Goal: Information Seeking & Learning: Learn about a topic

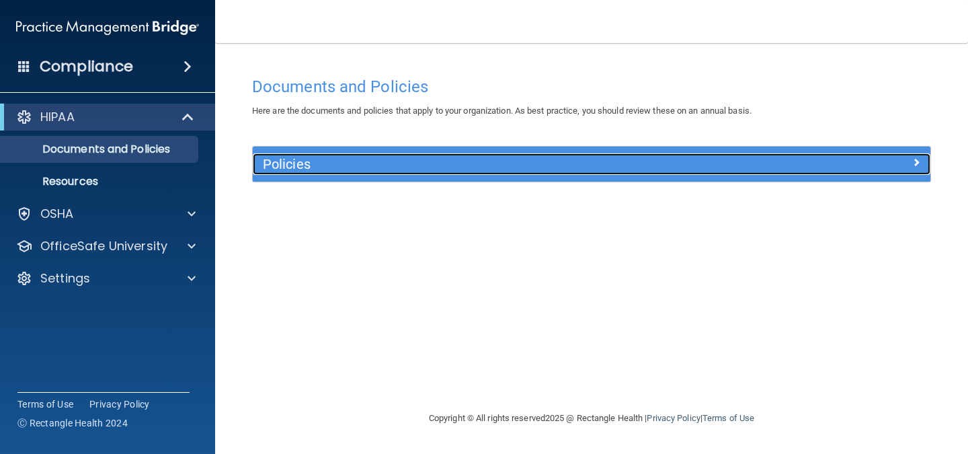
click at [310, 169] on h5 "Policies" at bounding box center [507, 164] width 488 height 15
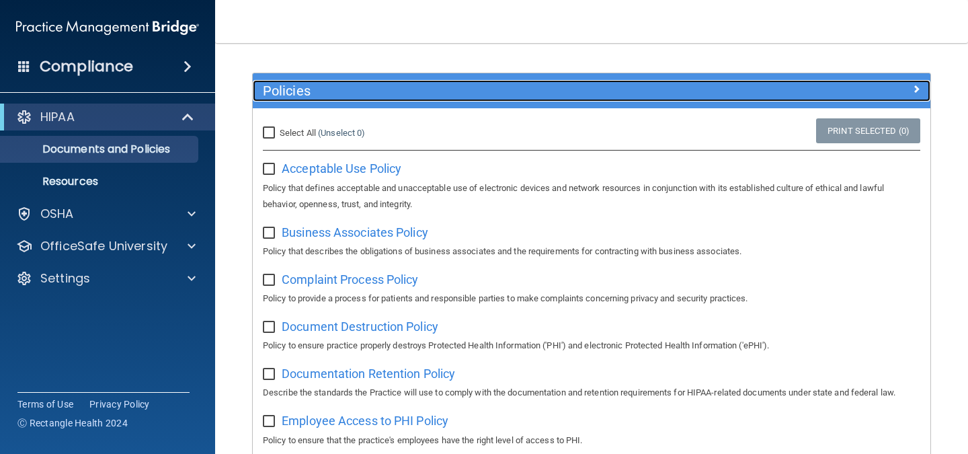
scroll to position [74, 0]
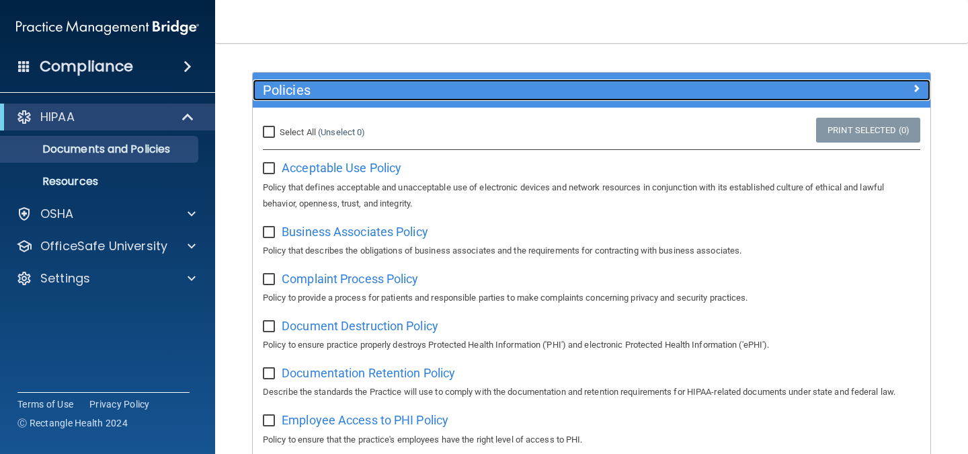
click at [435, 100] on div "Policies" at bounding box center [507, 90] width 508 height 22
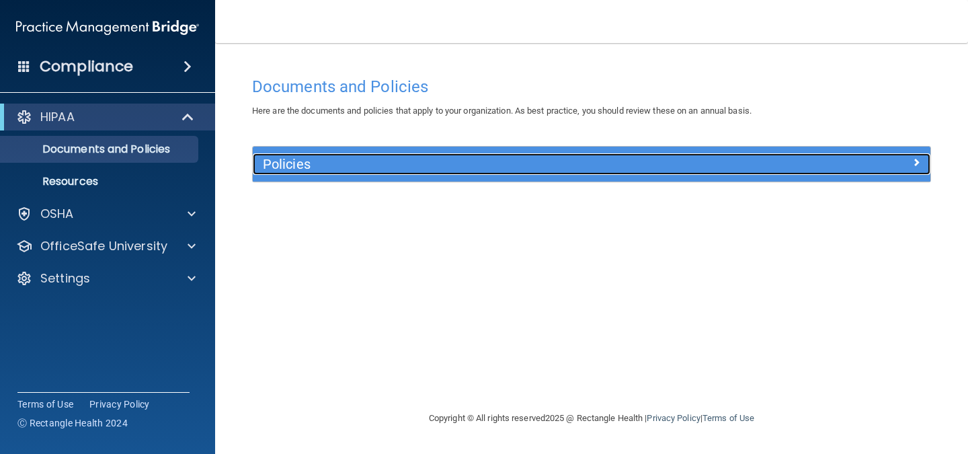
scroll to position [0, 0]
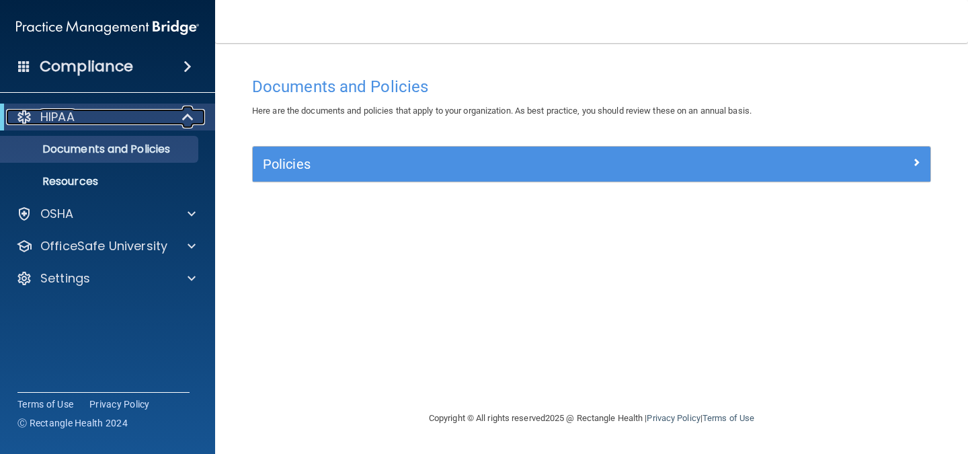
click at [65, 120] on p "HIPAA" at bounding box center [57, 117] width 34 height 16
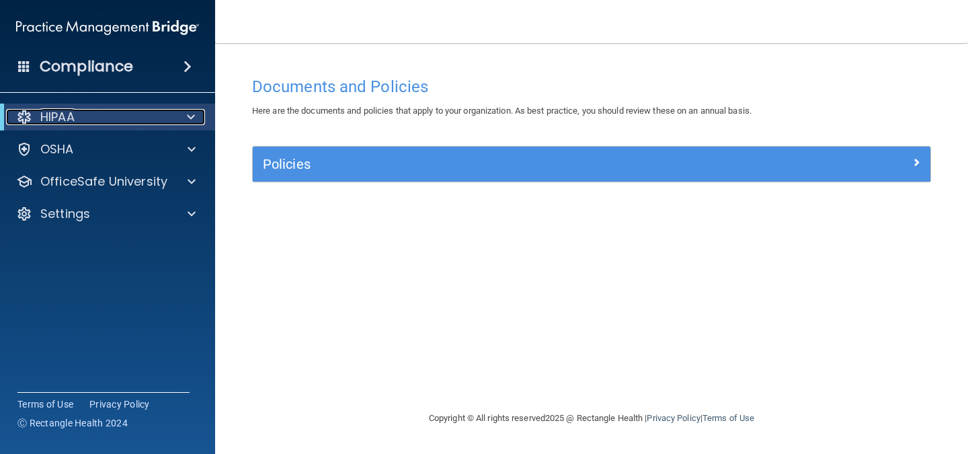
click at [65, 120] on p "HIPAA" at bounding box center [57, 117] width 34 height 16
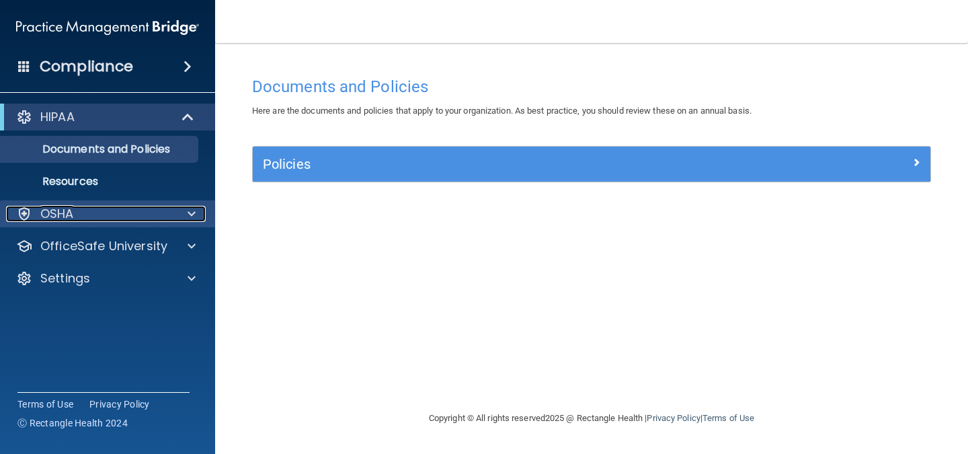
click at [73, 212] on div "OSHA" at bounding box center [89, 214] width 167 height 16
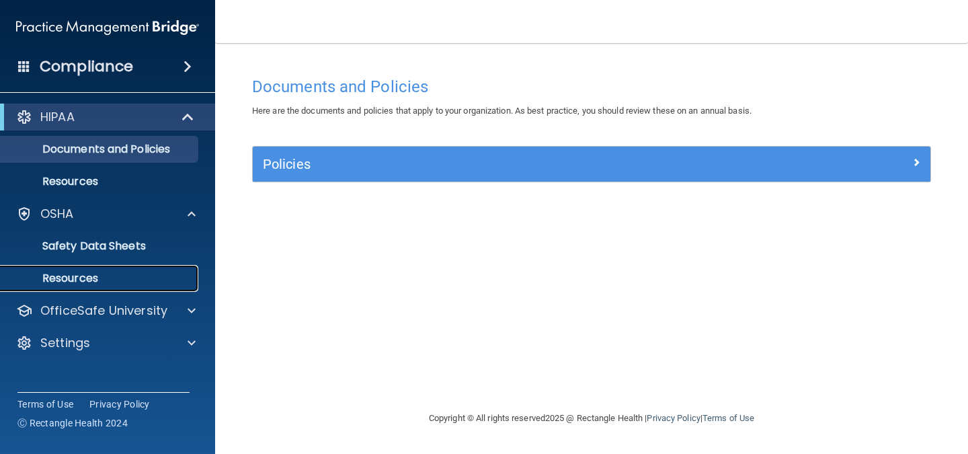
click at [81, 276] on p "Resources" at bounding box center [101, 278] width 184 height 13
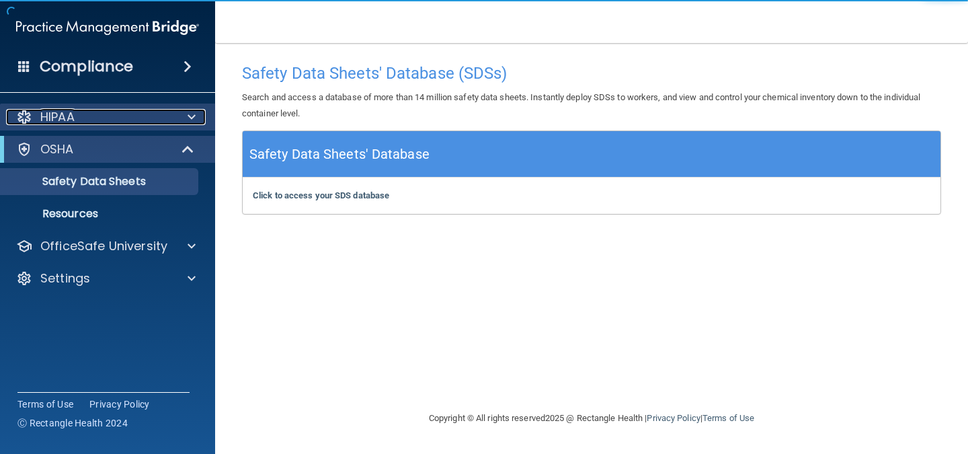
click at [59, 123] on p "HIPAA" at bounding box center [57, 117] width 34 height 16
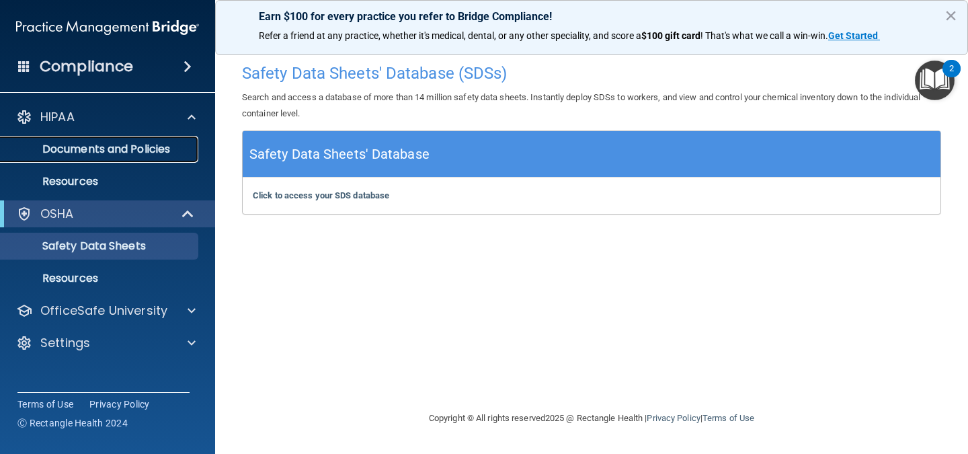
click at [99, 153] on p "Documents and Policies" at bounding box center [101, 149] width 184 height 13
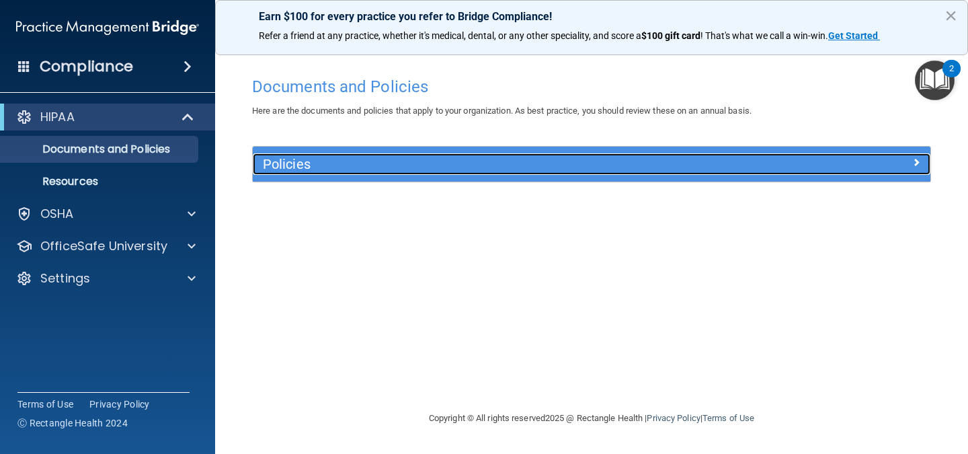
click at [347, 167] on h5 "Policies" at bounding box center [507, 164] width 488 height 15
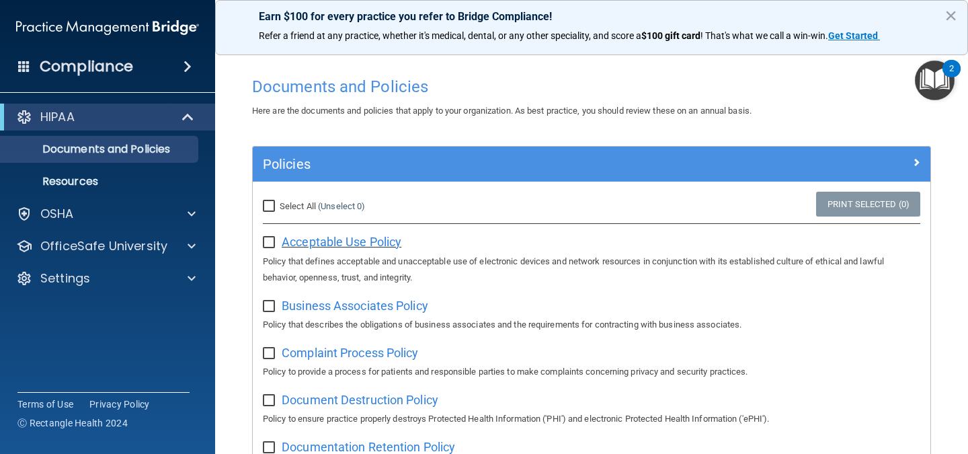
click at [334, 243] on span "Acceptable Use Policy" at bounding box center [342, 242] width 120 height 14
click at [116, 66] on h4 "Compliance" at bounding box center [86, 66] width 93 height 19
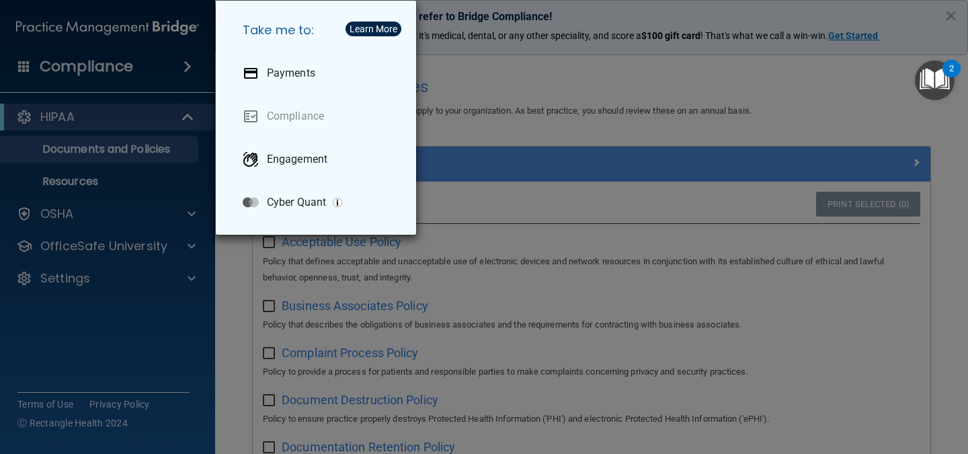
click at [116, 66] on div "Take me to: Payments Compliance Engagement Cyber Quant" at bounding box center [484, 227] width 968 height 454
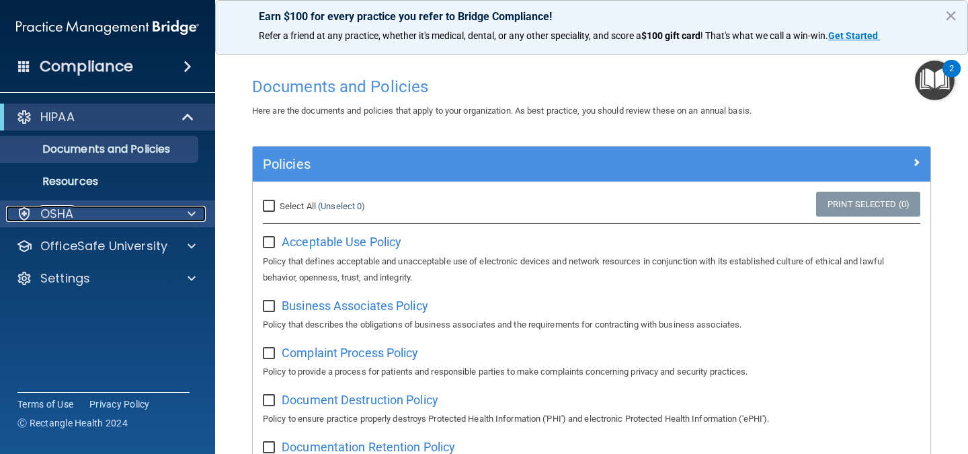
click at [75, 212] on div "OSHA" at bounding box center [89, 214] width 167 height 16
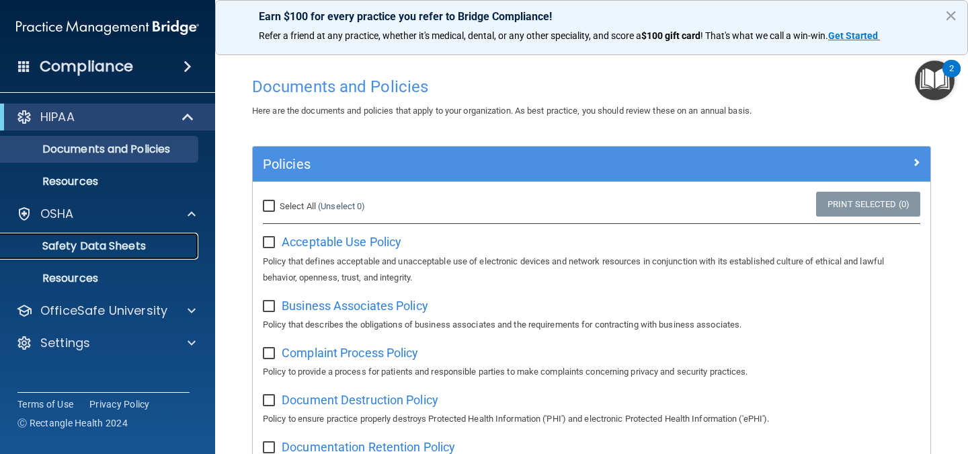
click at [85, 241] on p "Safety Data Sheets" at bounding box center [101, 245] width 184 height 13
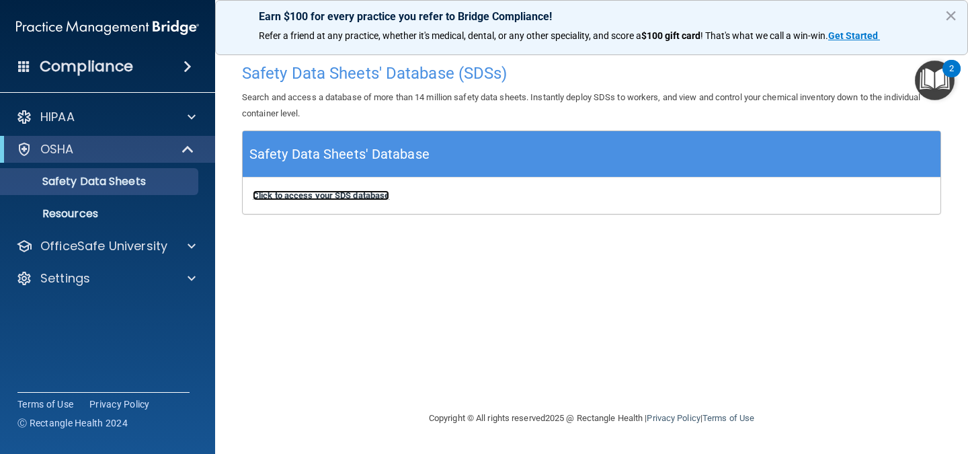
click at [328, 195] on b "Click to access your SDS database" at bounding box center [321, 195] width 136 height 10
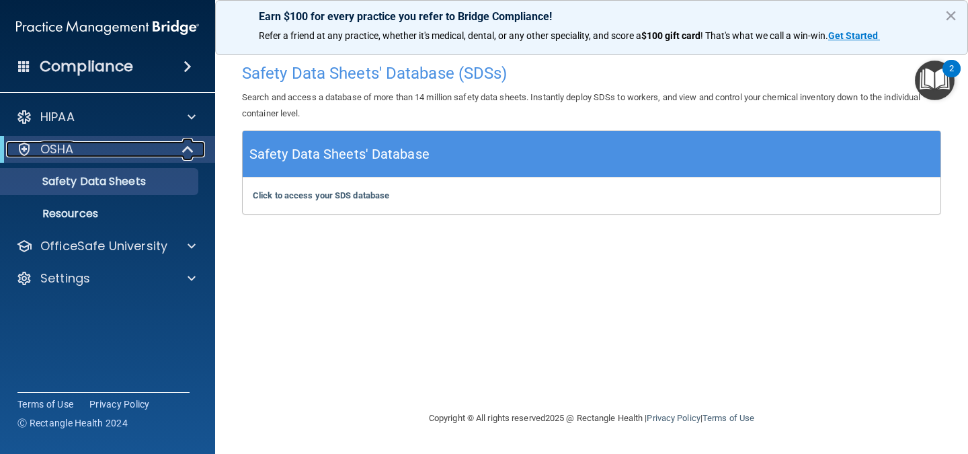
click at [107, 153] on div "OSHA" at bounding box center [89, 149] width 166 height 16
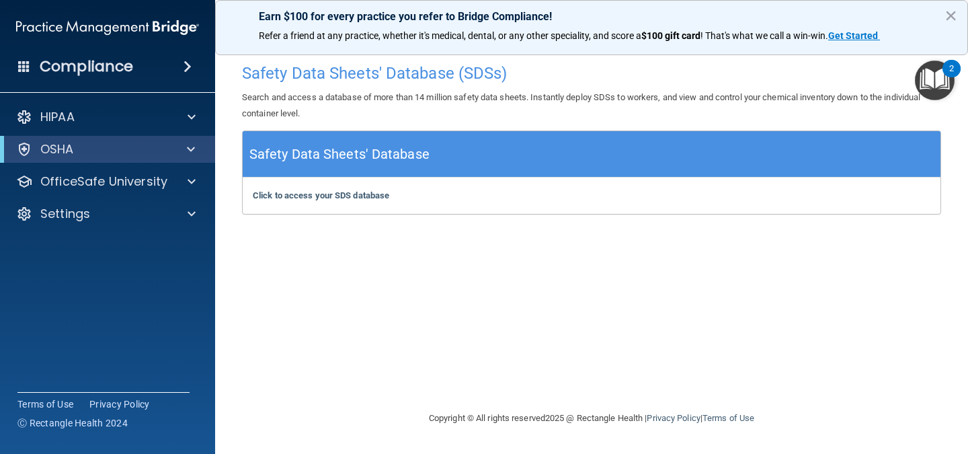
click at [110, 81] on div "Compliance HIPAA Documents and Policies Report an Incident Business Associates …" at bounding box center [107, 227] width 215 height 454
click at [112, 69] on h4 "Compliance" at bounding box center [86, 66] width 93 height 19
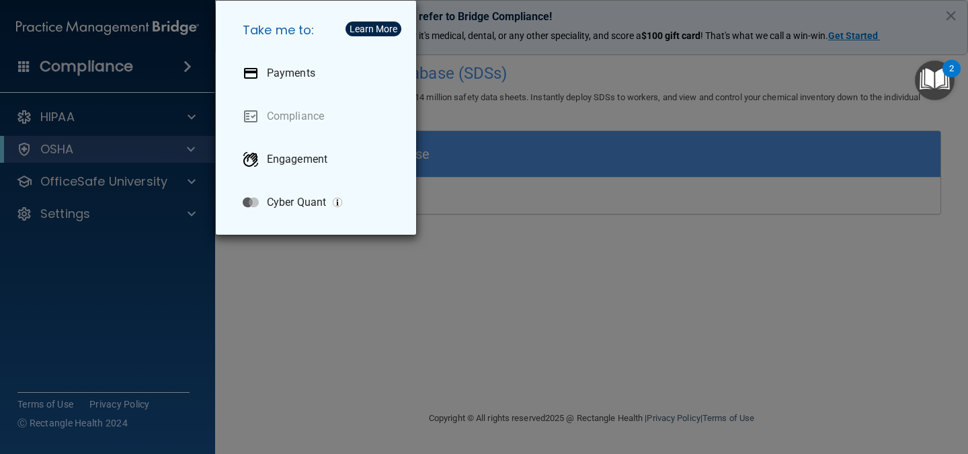
click at [112, 69] on div "Take me to: Payments Compliance Engagement Cyber Quant" at bounding box center [484, 227] width 968 height 454
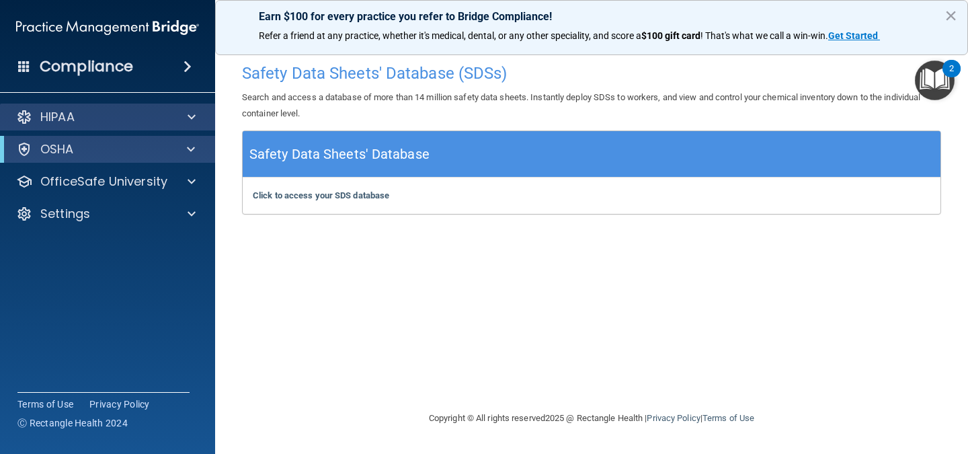
click at [128, 130] on div "HIPAA" at bounding box center [108, 117] width 216 height 27
click at [192, 120] on span at bounding box center [192, 117] width 8 height 16
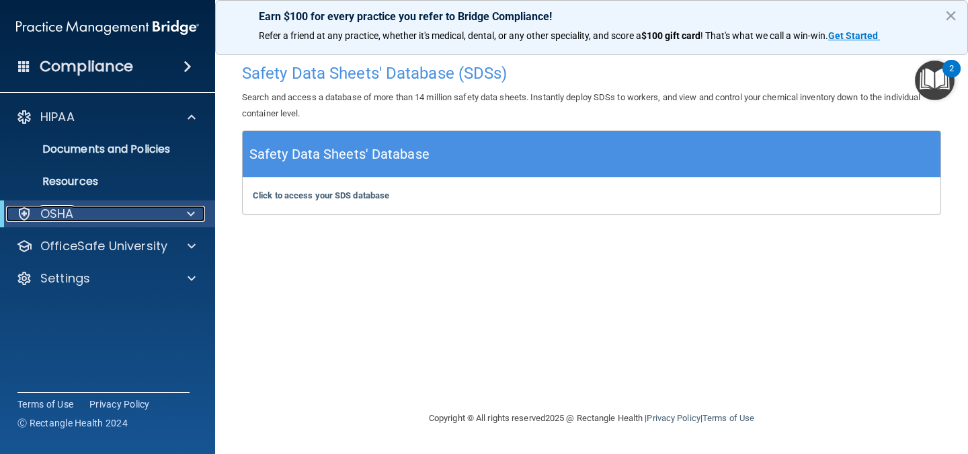
click at [190, 216] on span at bounding box center [191, 214] width 8 height 16
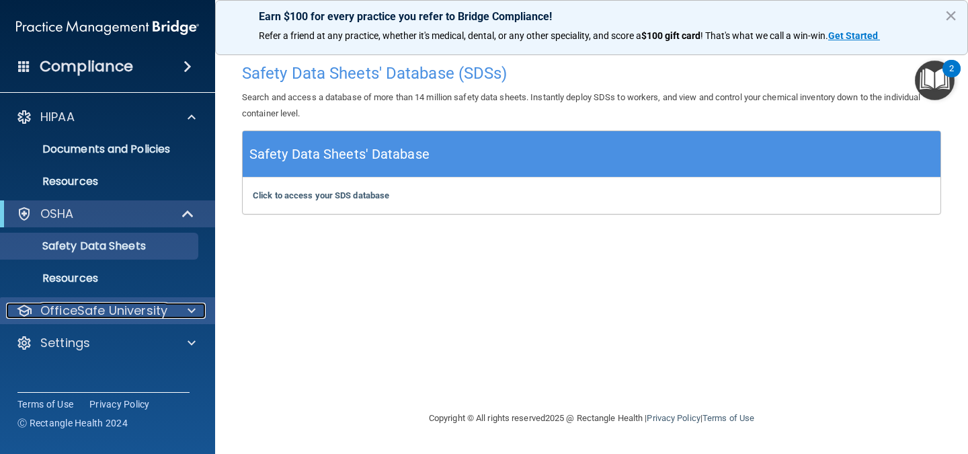
click at [183, 306] on div at bounding box center [190, 311] width 34 height 16
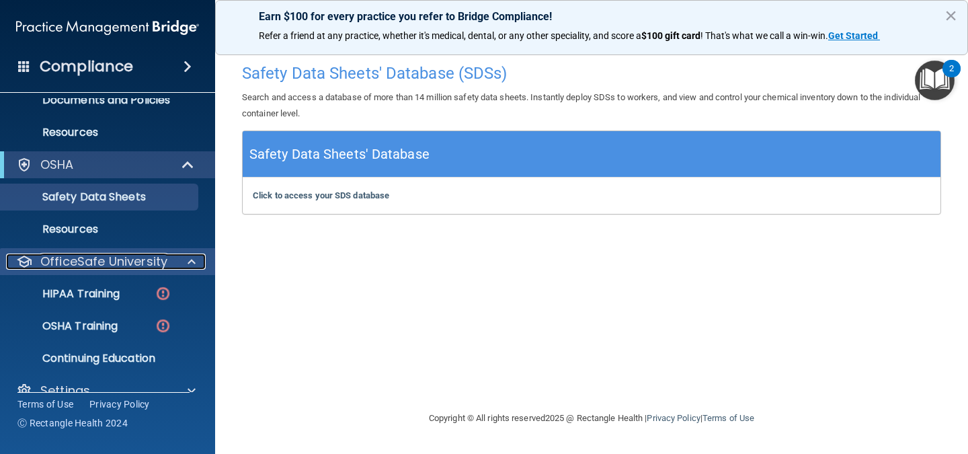
scroll to position [72, 0]
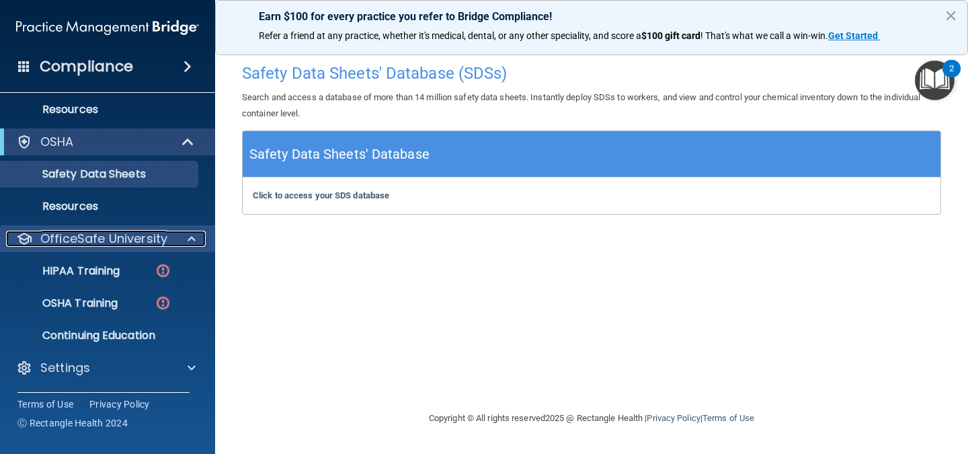
click at [139, 243] on p "OfficeSafe University" at bounding box center [103, 239] width 127 height 16
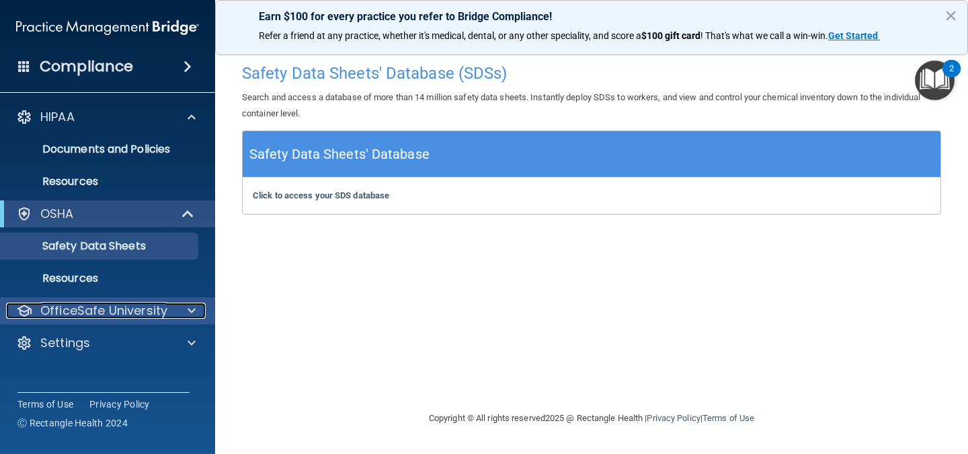
scroll to position [0, 0]
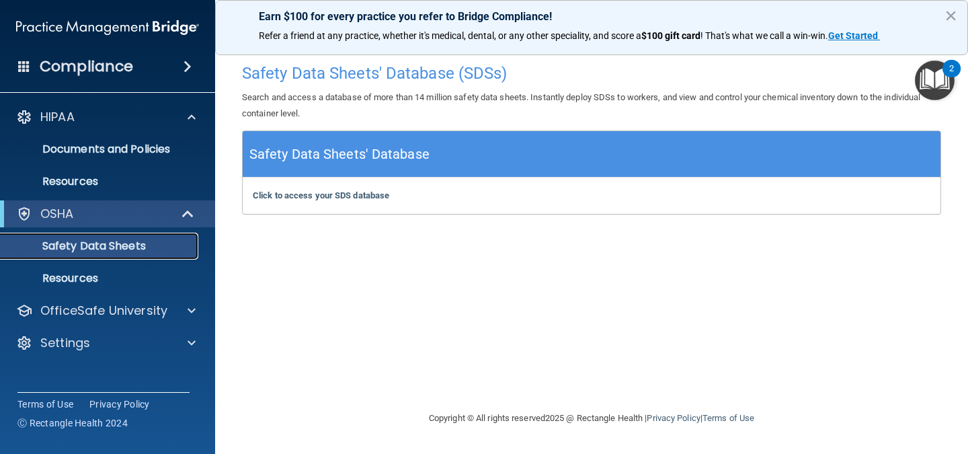
click at [137, 245] on p "Safety Data Sheets" at bounding box center [101, 245] width 184 height 13
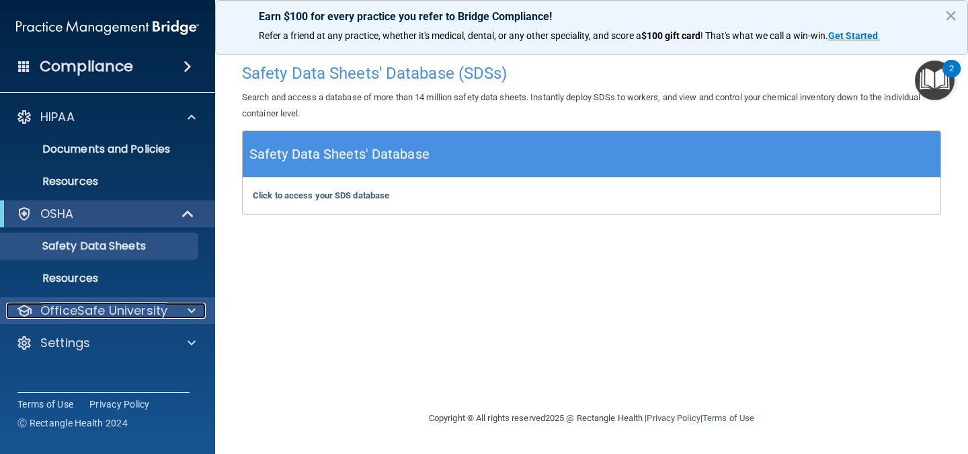
click at [145, 313] on p "OfficeSafe University" at bounding box center [103, 311] width 127 height 16
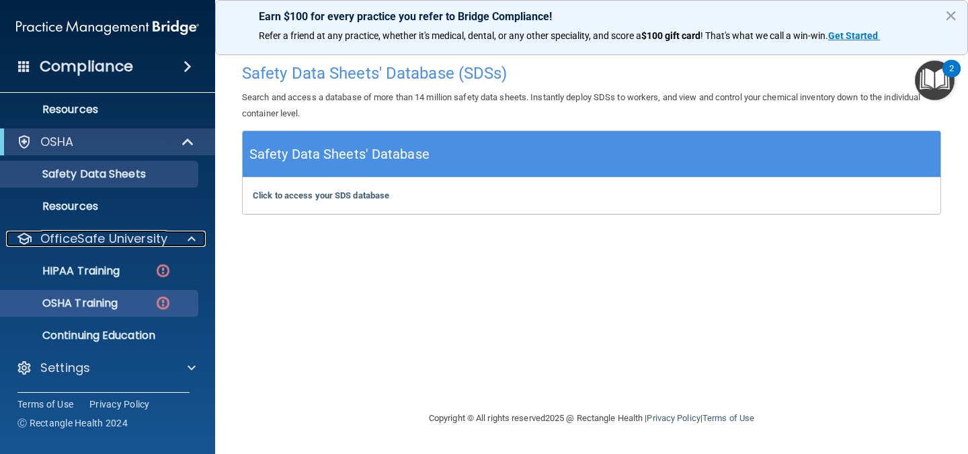
scroll to position [71, 0]
